Goal: Check status: Check status

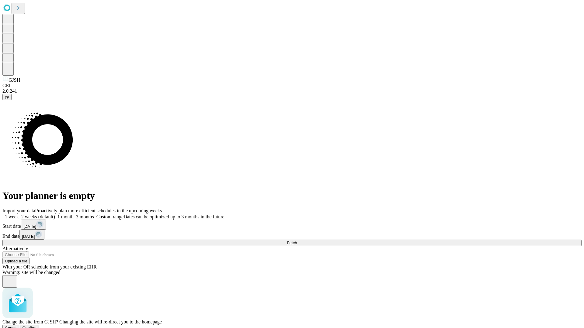
click at [37, 326] on span "Confirm" at bounding box center [30, 328] width 14 height 5
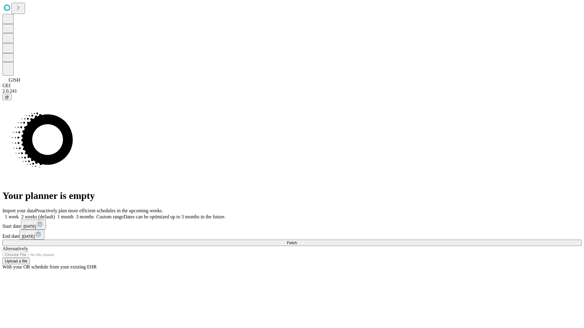
click at [55, 214] on label "2 weeks (default)" at bounding box center [37, 216] width 36 height 5
click at [297, 241] on span "Fetch" at bounding box center [292, 243] width 10 height 5
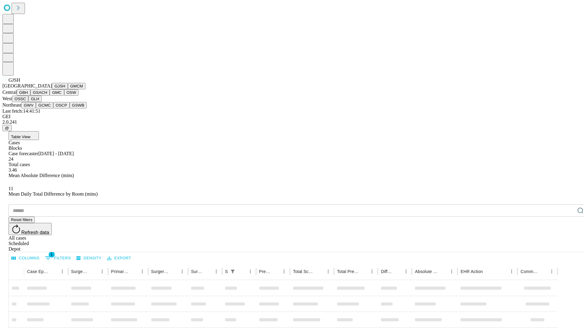
click at [68, 89] on button "GMCM" at bounding box center [77, 86] width 18 height 6
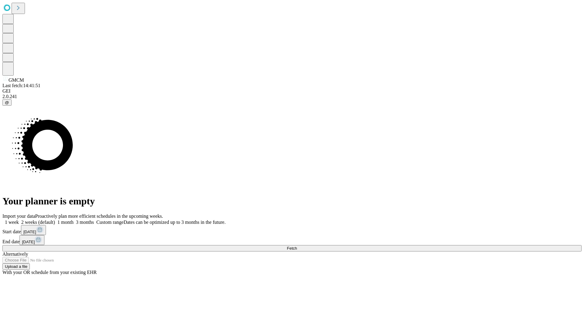
click at [55, 220] on label "2 weeks (default)" at bounding box center [37, 222] width 36 height 5
click at [297, 246] on span "Fetch" at bounding box center [292, 248] width 10 height 5
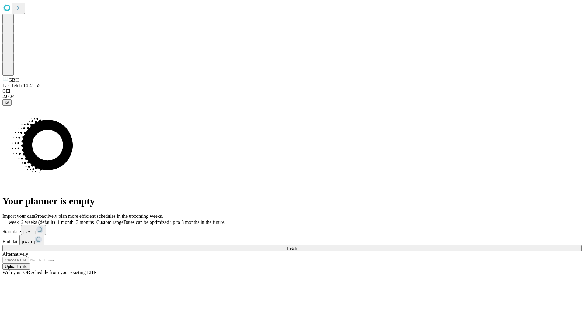
click at [55, 220] on label "2 weeks (default)" at bounding box center [37, 222] width 36 height 5
click at [297, 246] on span "Fetch" at bounding box center [292, 248] width 10 height 5
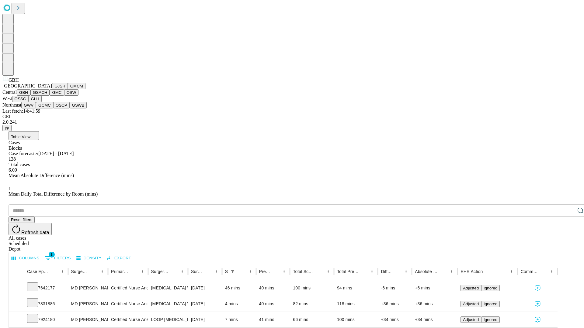
click at [47, 96] on button "GSACH" at bounding box center [39, 92] width 19 height 6
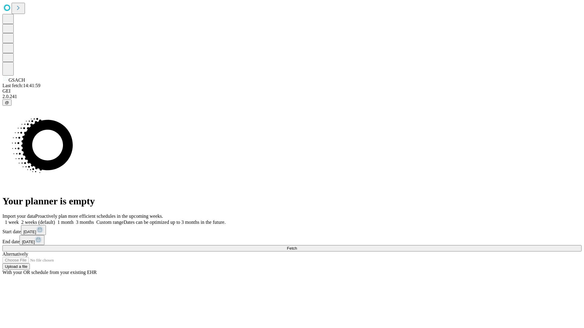
click at [55, 220] on label "2 weeks (default)" at bounding box center [37, 222] width 36 height 5
click at [297, 246] on span "Fetch" at bounding box center [292, 248] width 10 height 5
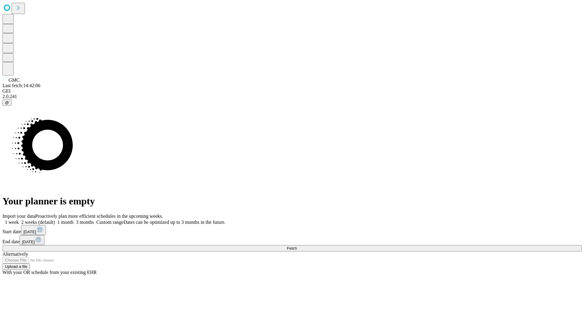
click at [55, 220] on label "2 weeks (default)" at bounding box center [37, 222] width 36 height 5
click at [297, 246] on span "Fetch" at bounding box center [292, 248] width 10 height 5
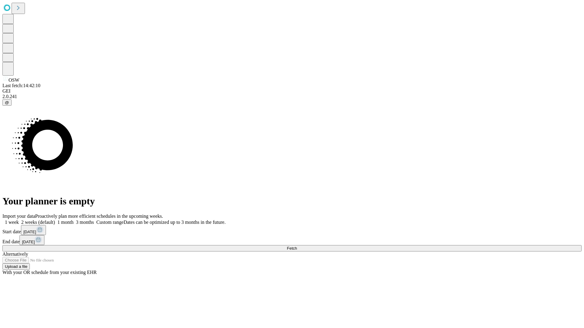
click at [55, 220] on label "2 weeks (default)" at bounding box center [37, 222] width 36 height 5
click at [297, 246] on span "Fetch" at bounding box center [292, 248] width 10 height 5
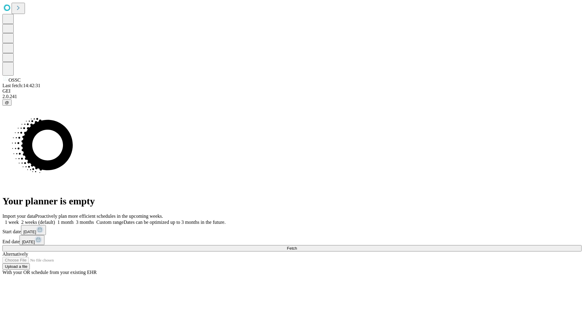
click at [55, 220] on label "2 weeks (default)" at bounding box center [37, 222] width 36 height 5
click at [297, 246] on span "Fetch" at bounding box center [292, 248] width 10 height 5
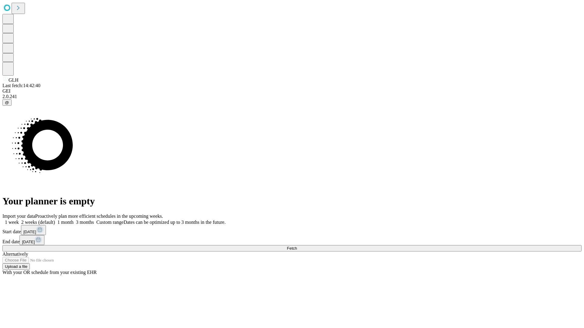
click at [55, 220] on label "2 weeks (default)" at bounding box center [37, 222] width 36 height 5
click at [297, 246] on span "Fetch" at bounding box center [292, 248] width 10 height 5
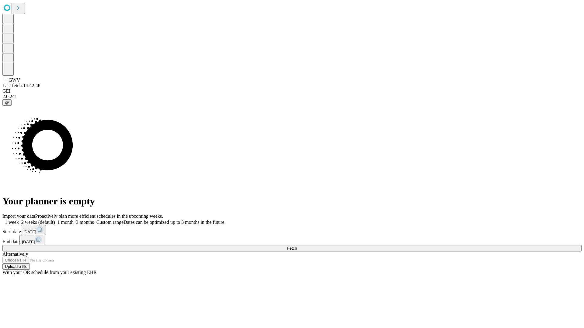
click at [55, 220] on label "2 weeks (default)" at bounding box center [37, 222] width 36 height 5
click at [297, 246] on span "Fetch" at bounding box center [292, 248] width 10 height 5
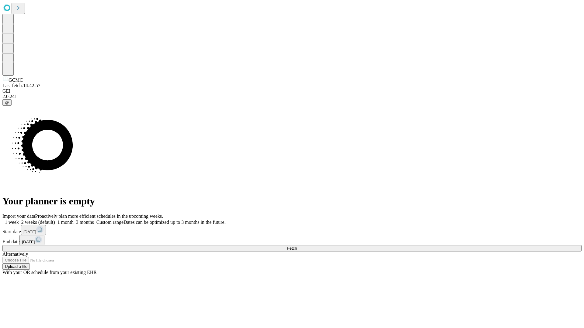
click at [55, 220] on label "2 weeks (default)" at bounding box center [37, 222] width 36 height 5
click at [297, 246] on span "Fetch" at bounding box center [292, 248] width 10 height 5
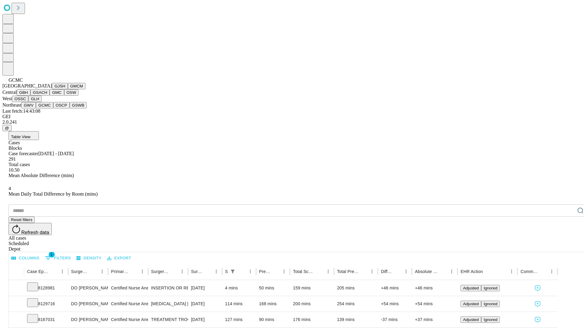
click at [53, 109] on button "OSCP" at bounding box center [61, 105] width 16 height 6
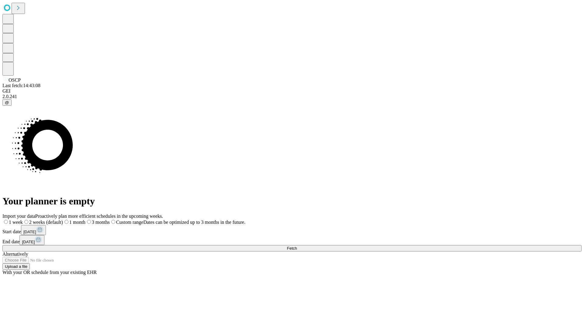
click at [63, 220] on label "2 weeks (default)" at bounding box center [43, 222] width 40 height 5
click at [297, 246] on span "Fetch" at bounding box center [292, 248] width 10 height 5
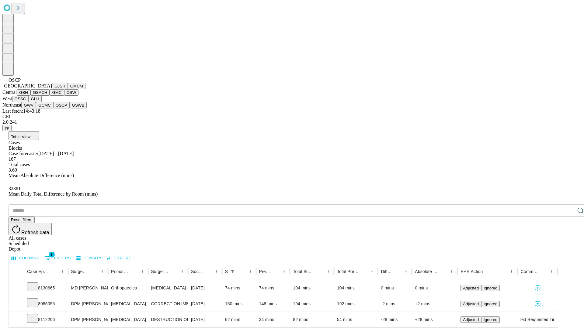
click at [70, 109] on button "GSWB" at bounding box center [78, 105] width 17 height 6
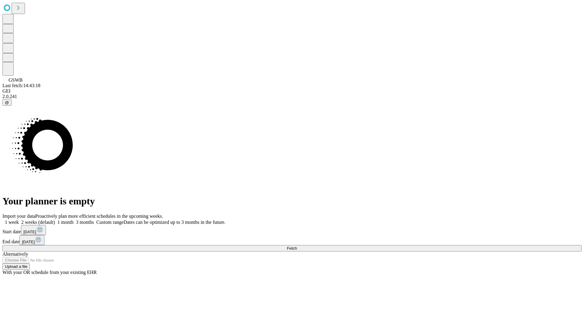
click at [55, 220] on label "2 weeks (default)" at bounding box center [37, 222] width 36 height 5
click at [297, 246] on span "Fetch" at bounding box center [292, 248] width 10 height 5
